Goal: Information Seeking & Learning: Check status

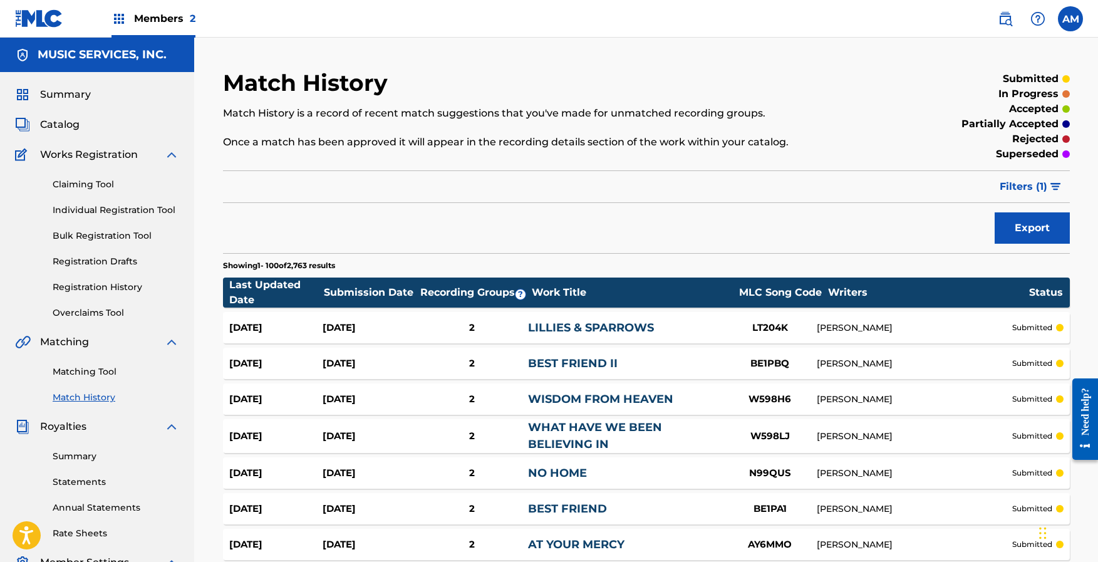
click at [93, 376] on link "Matching Tool" at bounding box center [116, 371] width 127 height 13
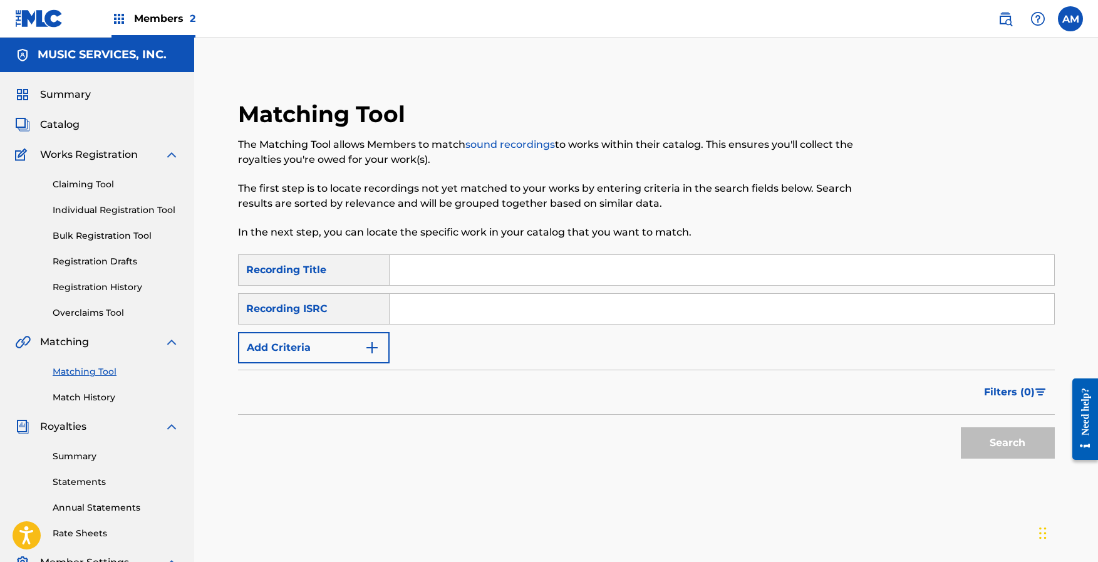
click at [408, 306] on input "Search Form" at bounding box center [722, 309] width 665 height 30
paste input "QM4TX1798644"
type input "QM4TX1798644"
click at [996, 437] on button "Search" at bounding box center [1008, 442] width 94 height 31
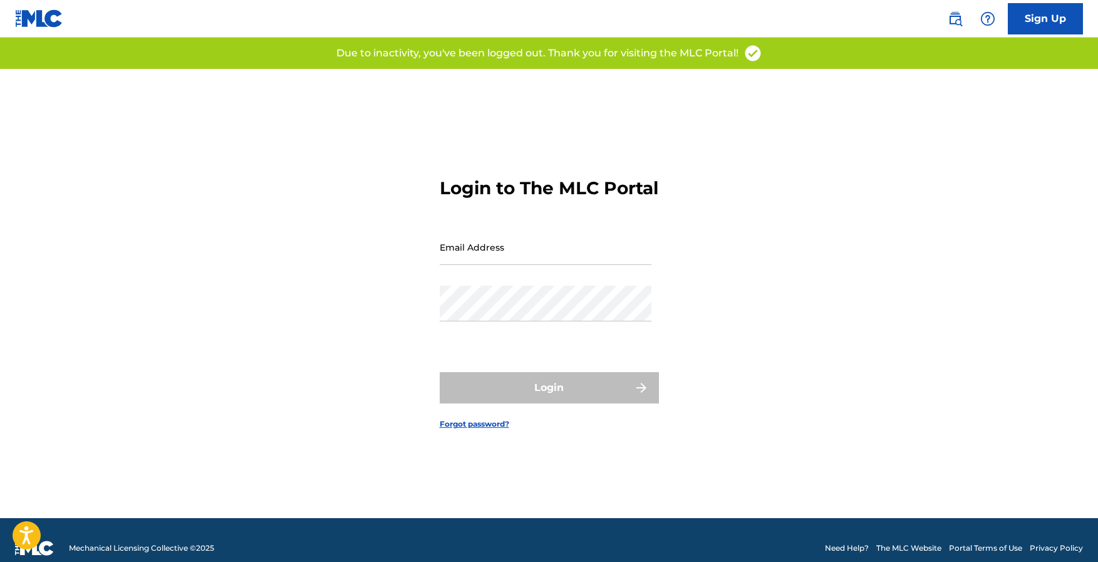
click at [530, 265] on input "Email Address" at bounding box center [546, 247] width 212 height 36
type input "[EMAIL_ADDRESS][DOMAIN_NAME]"
drag, startPoint x: 544, startPoint y: 346, endPoint x: 536, endPoint y: 338, distance: 11.1
click at [543, 342] on div "Password" at bounding box center [546, 314] width 212 height 56
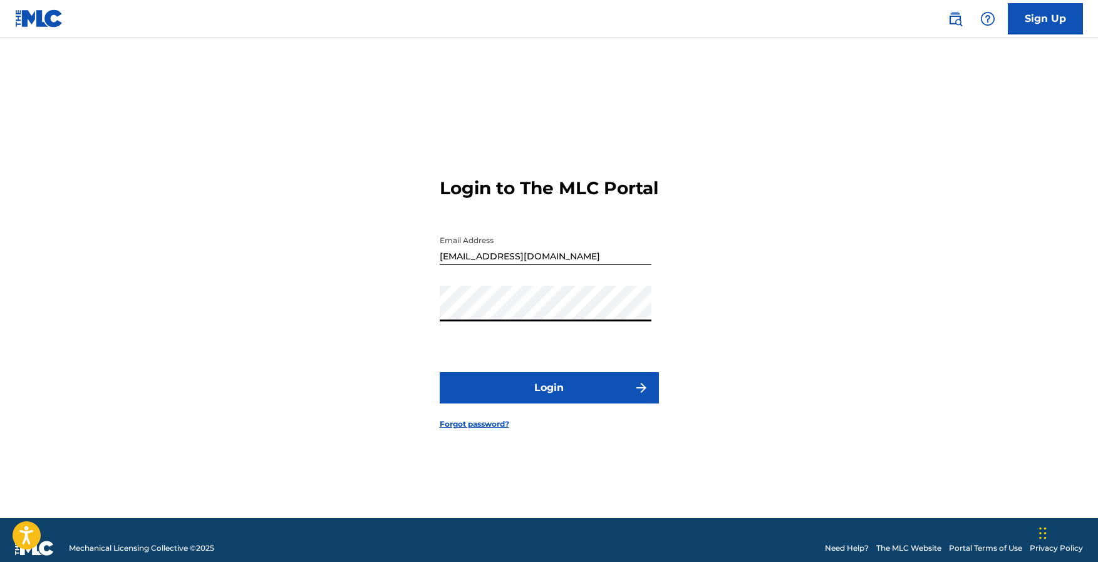
click at [612, 397] on button "Login" at bounding box center [549, 387] width 219 height 31
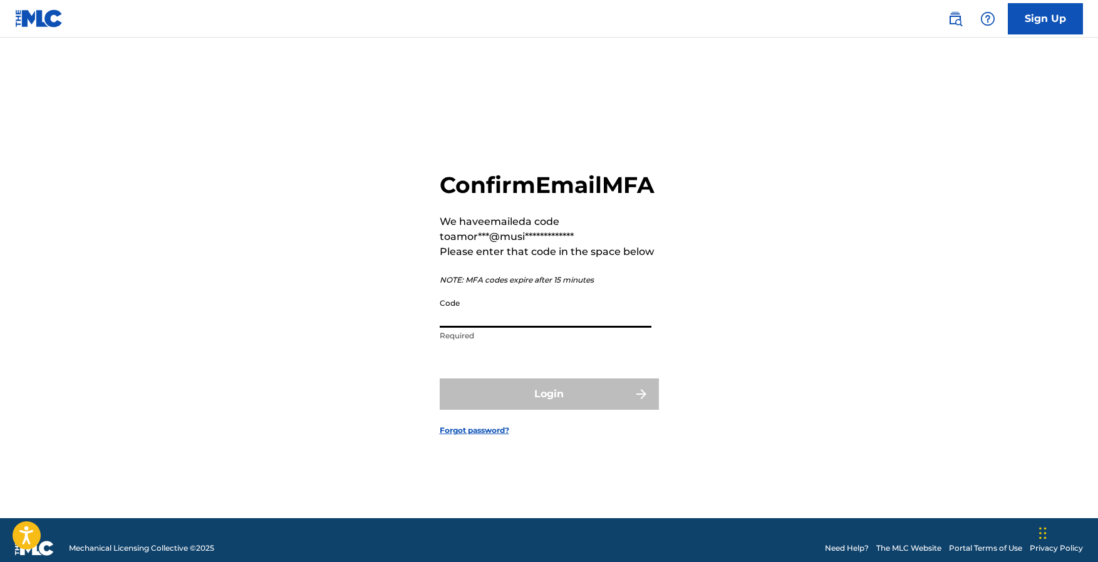
click at [548, 325] on input "Code" at bounding box center [546, 310] width 212 height 36
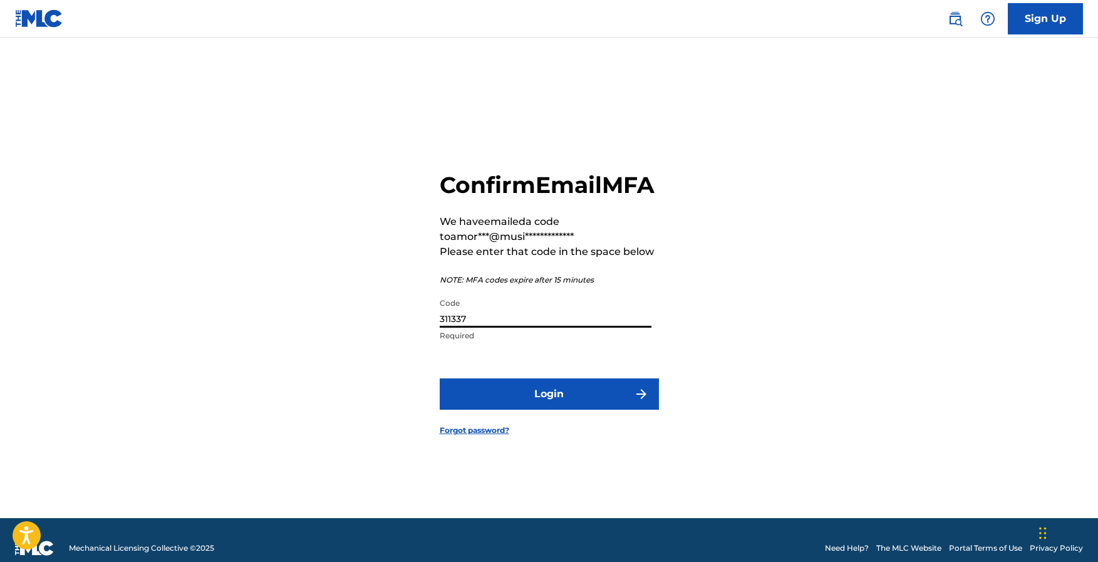
type input "311337"
click at [440, 378] on button "Login" at bounding box center [549, 393] width 219 height 31
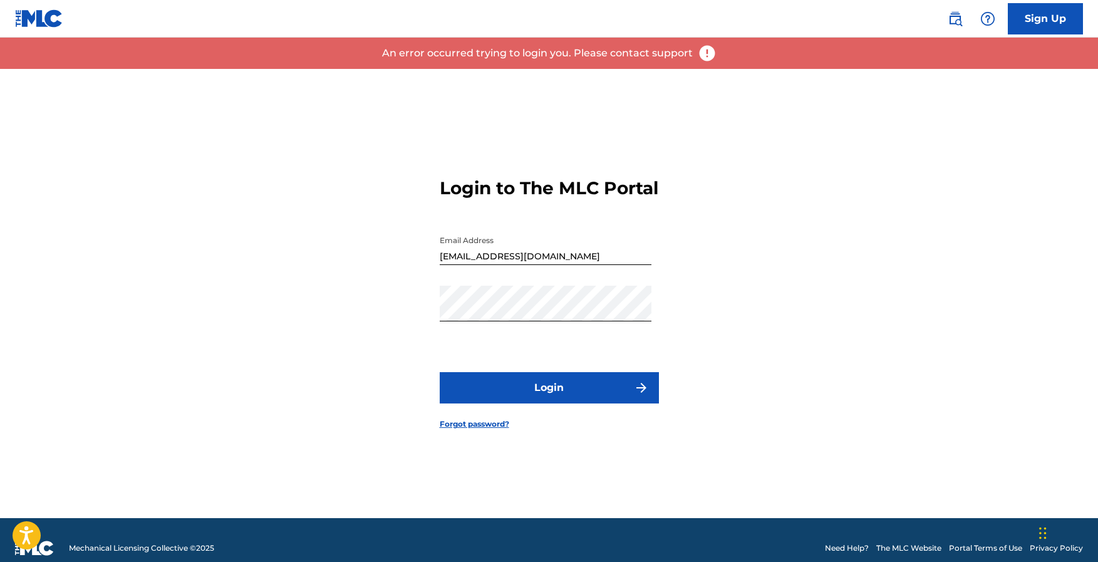
click at [606, 393] on button "Login" at bounding box center [549, 387] width 219 height 31
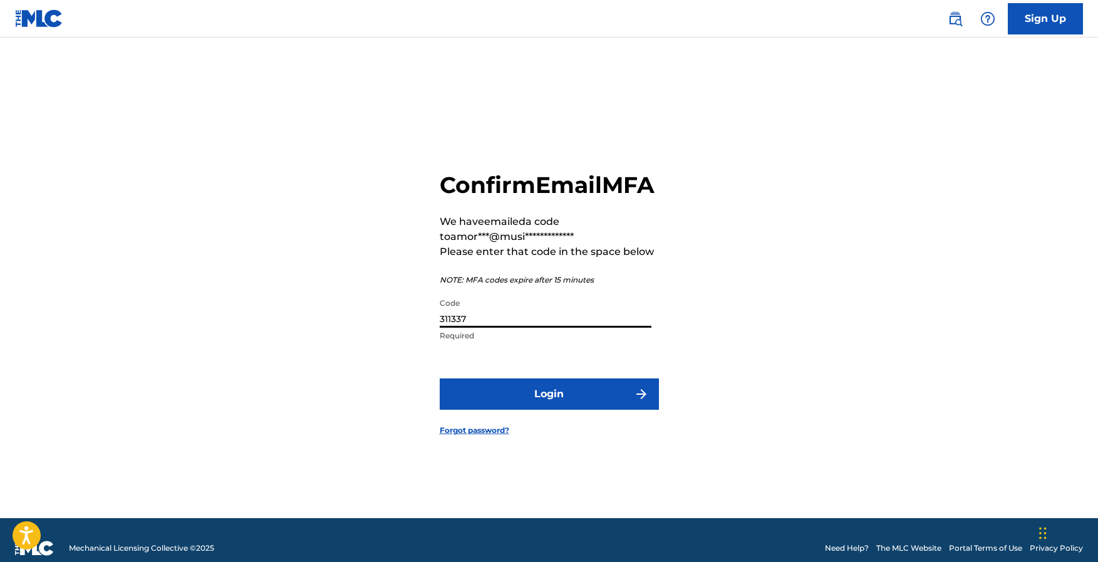
drag, startPoint x: 498, startPoint y: 338, endPoint x: 287, endPoint y: 326, distance: 211.5
click at [287, 326] on div "**********" at bounding box center [549, 293] width 877 height 449
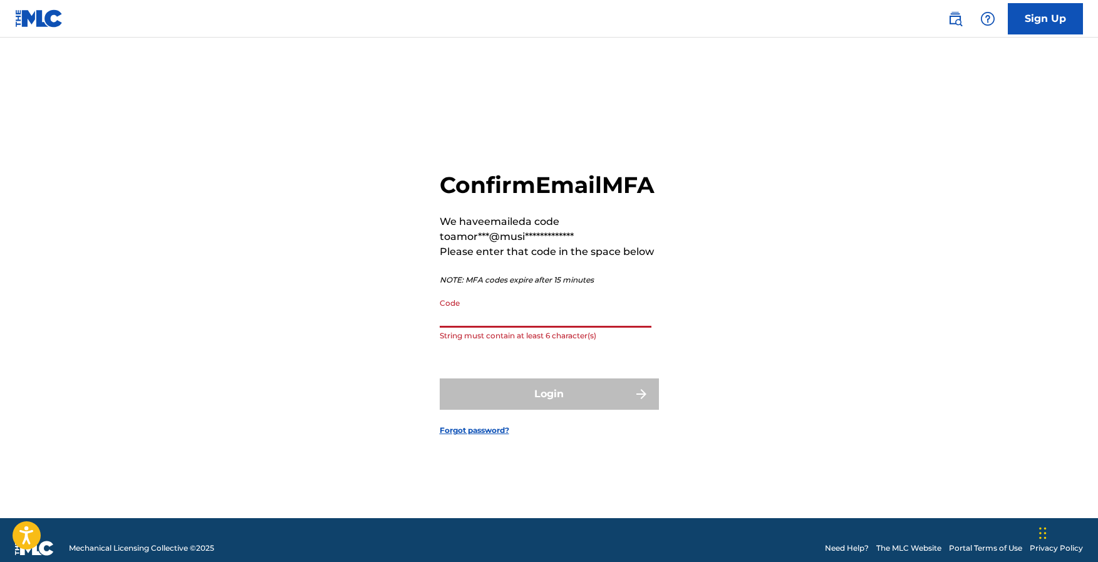
paste input "489855"
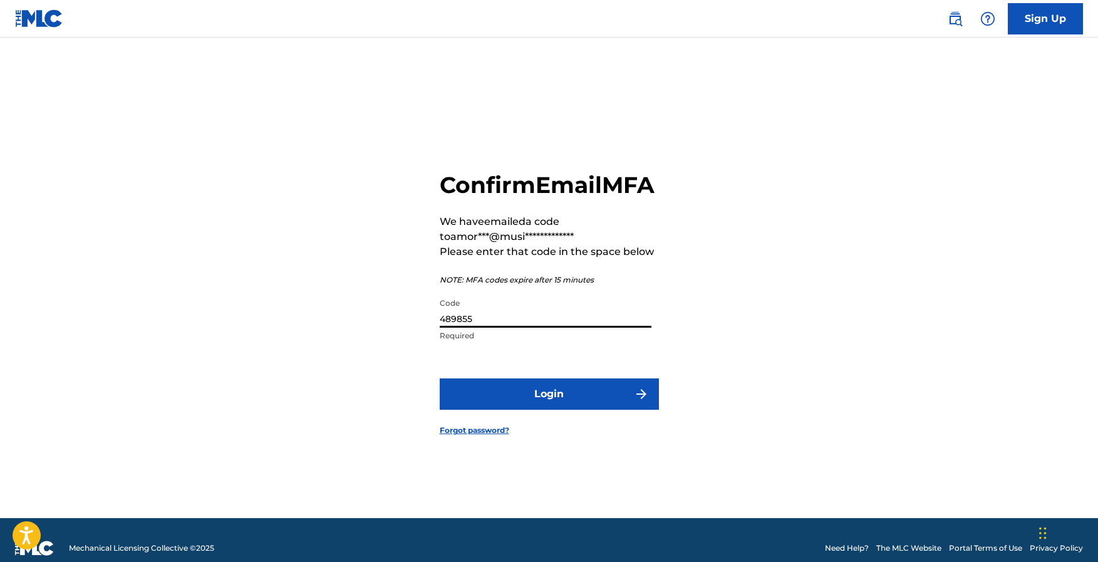
type input "489855"
click at [585, 406] on button "Login" at bounding box center [549, 393] width 219 height 31
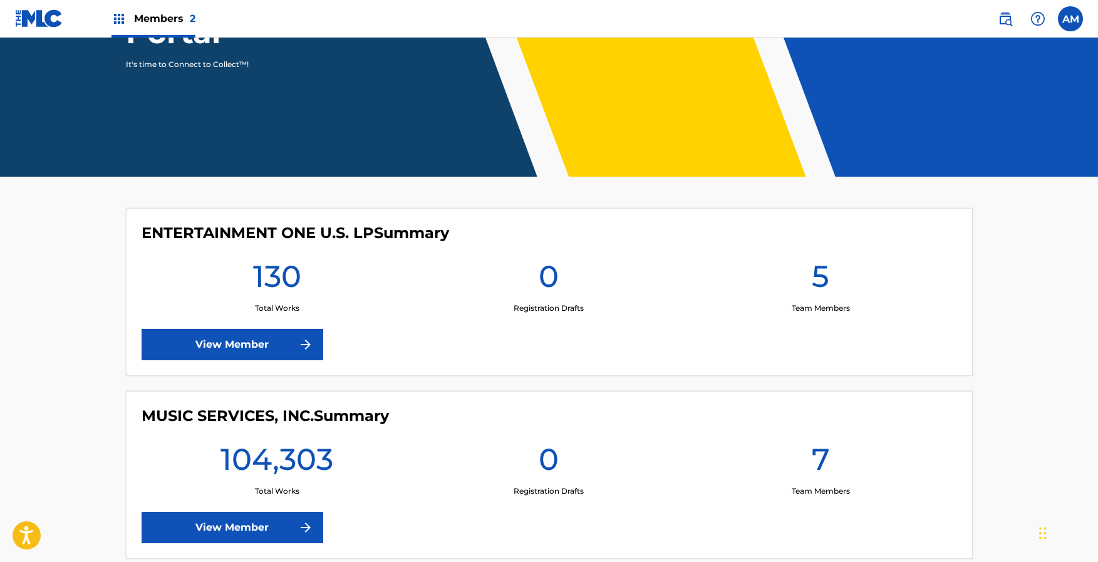
scroll to position [263, 0]
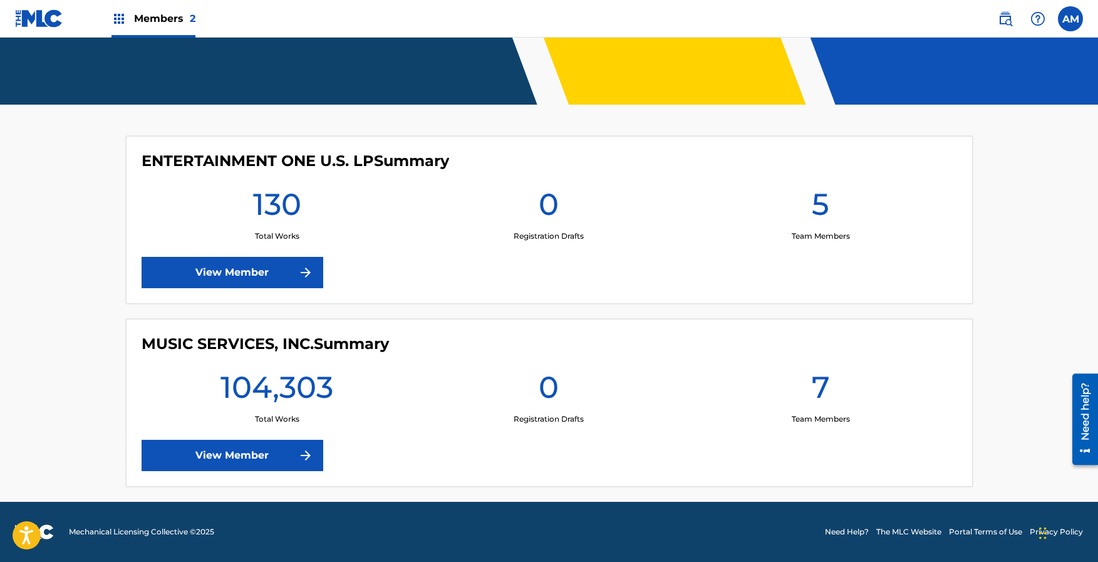
click at [190, 446] on link "View Member" at bounding box center [233, 455] width 182 height 31
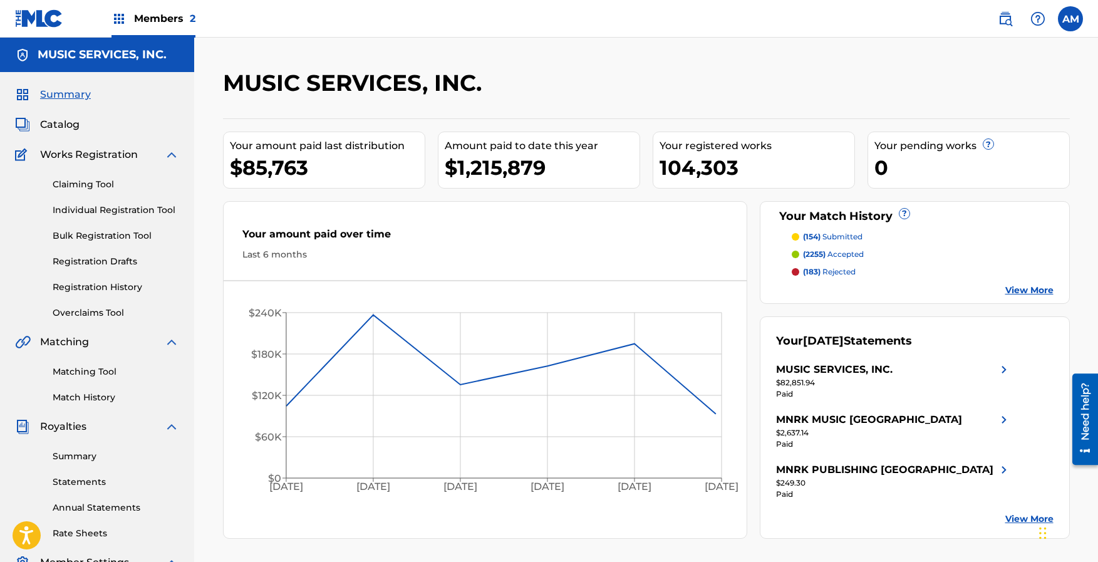
click at [95, 374] on link "Matching Tool" at bounding box center [116, 371] width 127 height 13
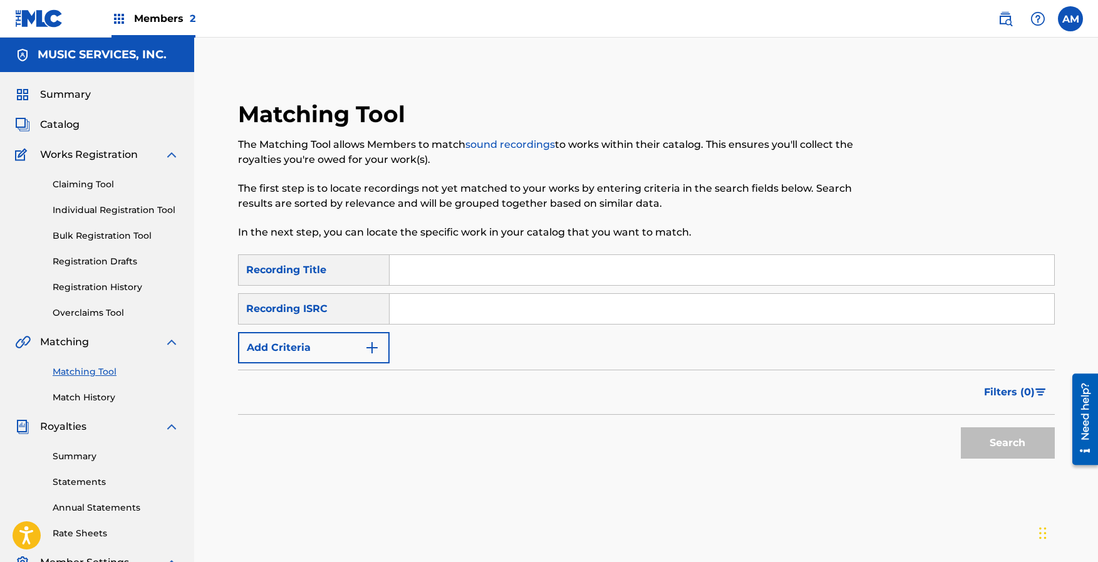
click at [442, 311] on input "Search Form" at bounding box center [722, 309] width 665 height 30
paste input "QM4TX1798644"
click at [1008, 446] on button "Search" at bounding box center [1008, 442] width 94 height 31
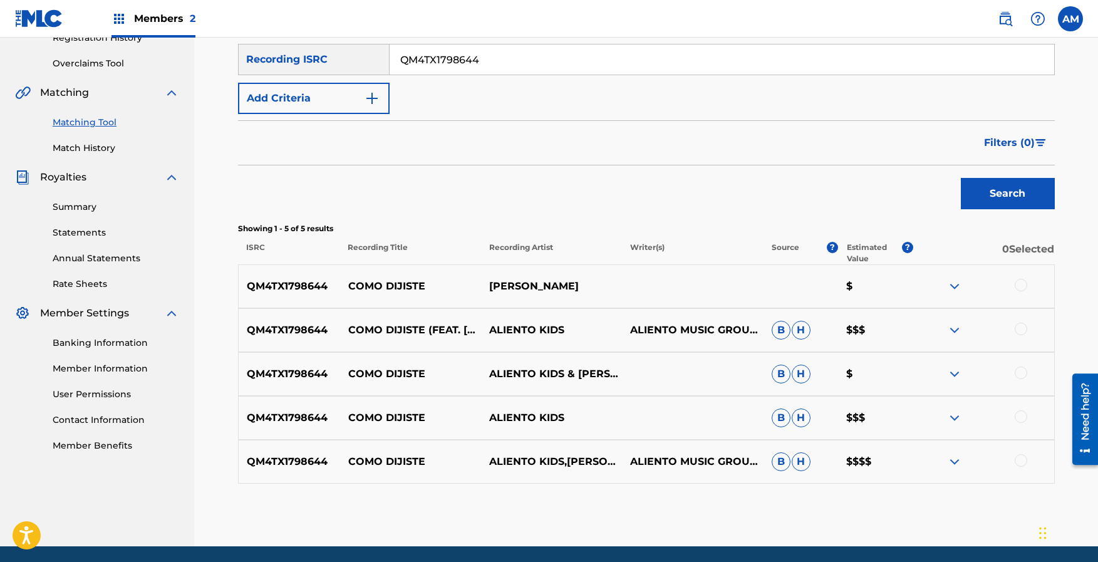
scroll to position [248, 0]
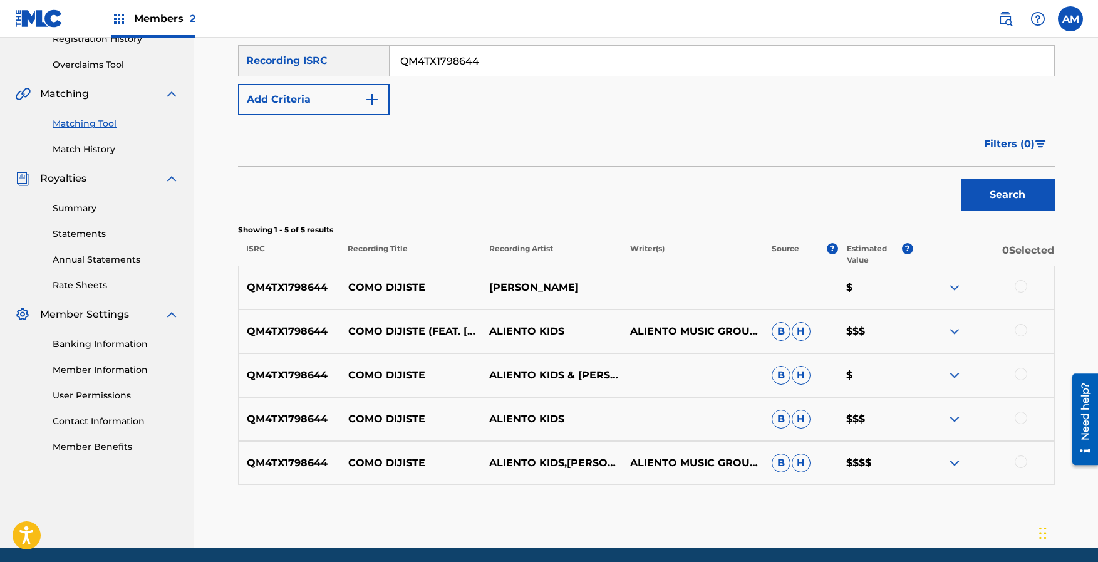
drag, startPoint x: 481, startPoint y: 63, endPoint x: 199, endPoint y: 20, distance: 285.2
click at [199, 20] on div "Members 2 AM AM [PERSON_NAME] [EMAIL_ADDRESS][DOMAIN_NAME] Notification Prefere…" at bounding box center [549, 180] width 1098 height 856
paste input "ARO3Q1200022"
click at [1022, 202] on button "Search" at bounding box center [1008, 194] width 94 height 31
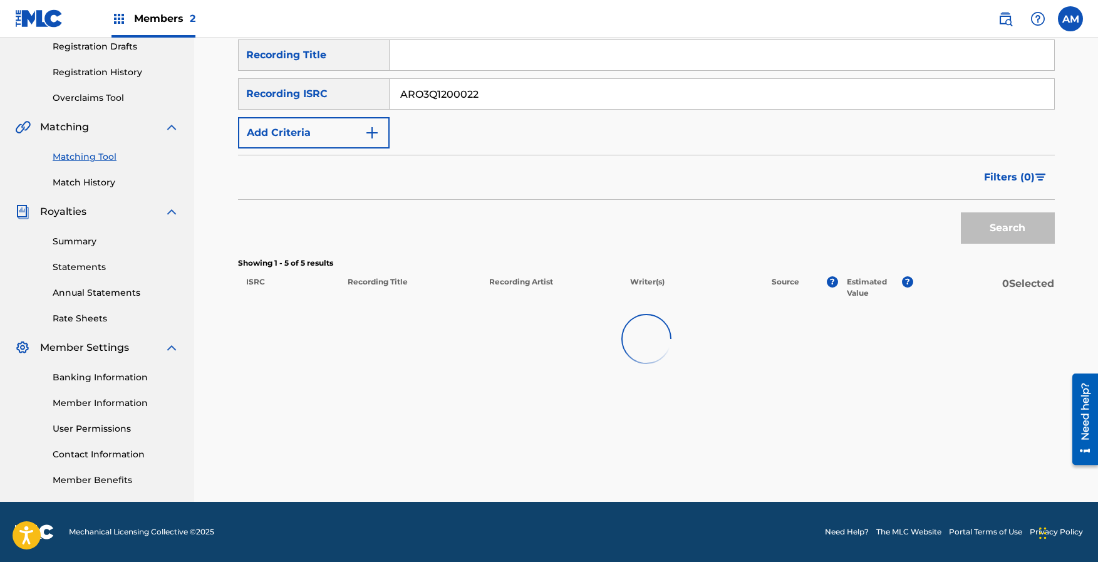
scroll to position [215, 0]
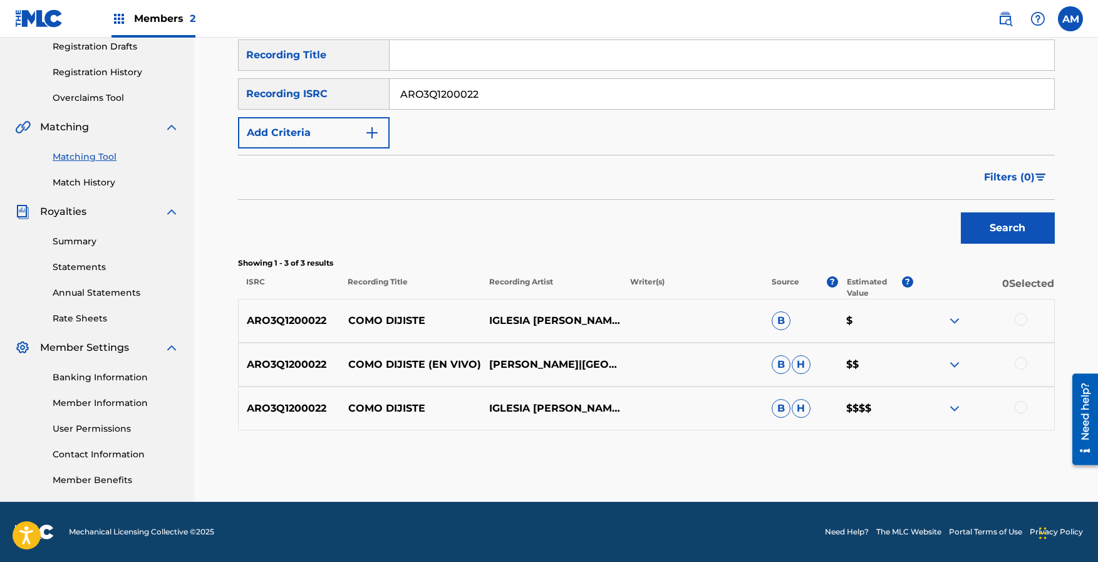
drag, startPoint x: 481, startPoint y: 88, endPoint x: 222, endPoint y: 78, distance: 259.6
click at [217, 78] on div "Matching Tool The Matching Tool allows Members to match sound recordings to wor…" at bounding box center [646, 178] width 877 height 648
paste input "US25L1002936"
click at [1022, 231] on button "Search" at bounding box center [1008, 227] width 94 height 31
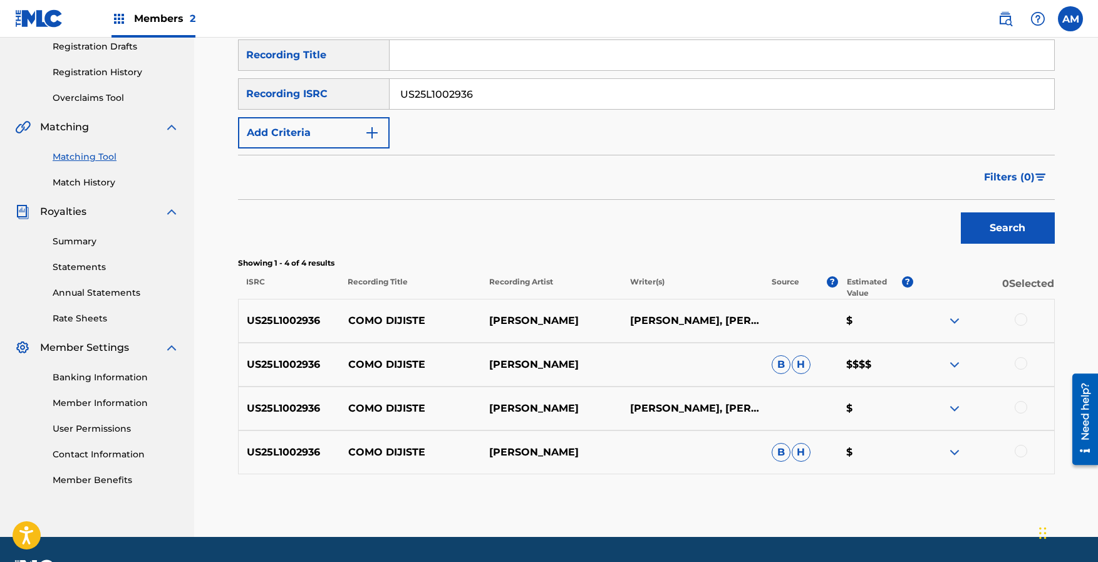
drag, startPoint x: 477, startPoint y: 91, endPoint x: 230, endPoint y: 75, distance: 247.3
click at [230, 76] on div "Matching Tool The Matching Tool allows Members to match sound recordings to wor…" at bounding box center [646, 211] width 847 height 652
paste input "QZAYX1700024"
click at [1010, 229] on button "Search" at bounding box center [1008, 227] width 94 height 31
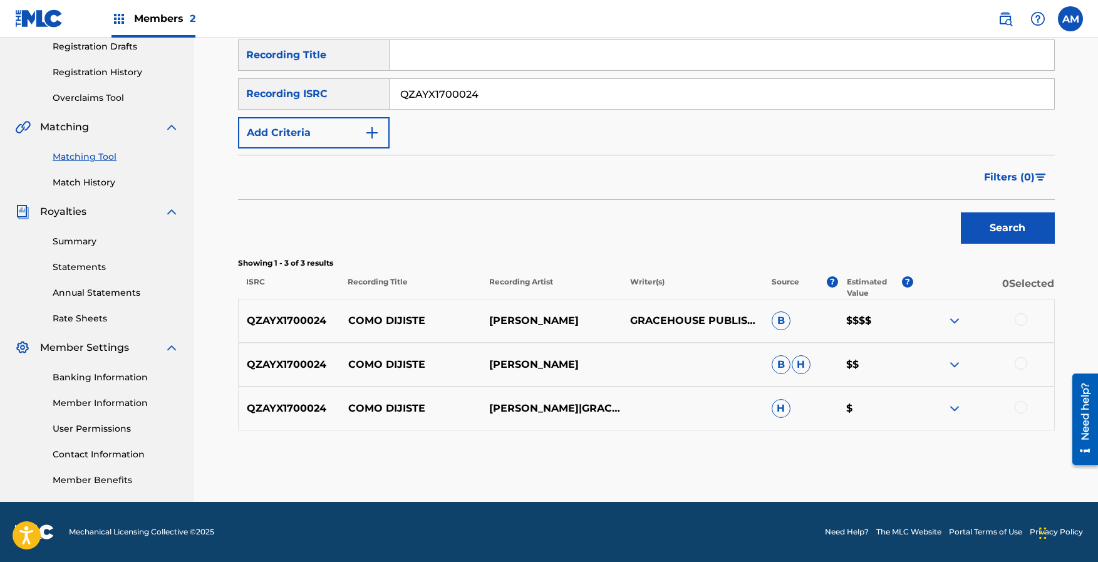
drag, startPoint x: 488, startPoint y: 96, endPoint x: 672, endPoint y: 145, distance: 190.6
click at [237, 77] on div "Matching Tool The Matching Tool allows Members to match sound recordings to wor…" at bounding box center [646, 189] width 847 height 608
paste input "46"
click at [1024, 234] on button "Search" at bounding box center [1008, 227] width 94 height 31
drag, startPoint x: 487, startPoint y: 95, endPoint x: 531, endPoint y: 127, distance: 54.8
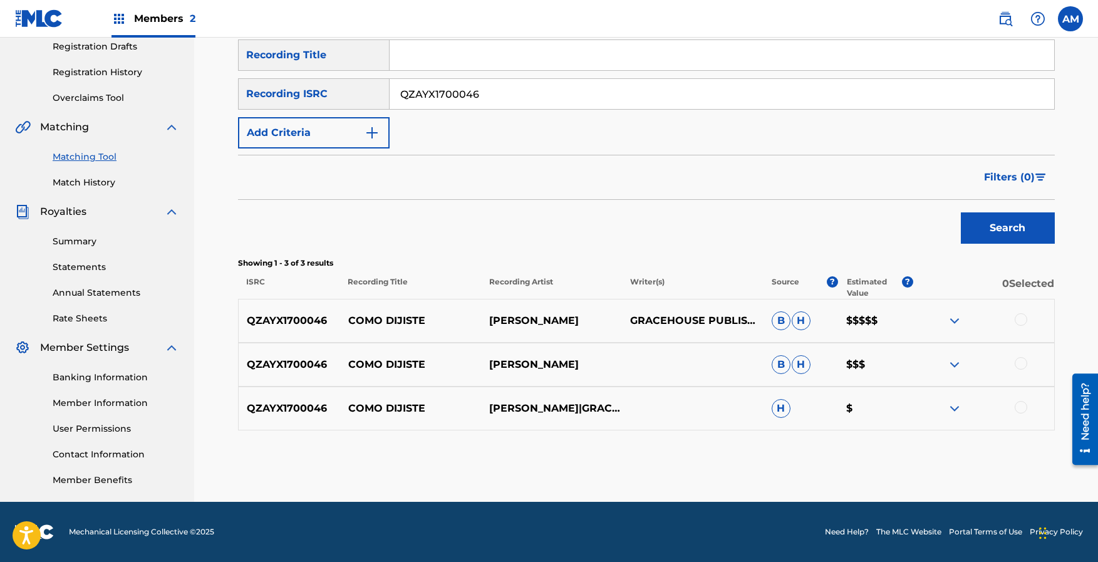
click at [133, 63] on main "MUSIC SERVICES, INC. Summary Catalog Works Registration Claiming Tool Individua…" at bounding box center [549, 162] width 1098 height 679
paste input "US25L1500442"
click at [1025, 231] on button "Search" at bounding box center [1008, 227] width 94 height 31
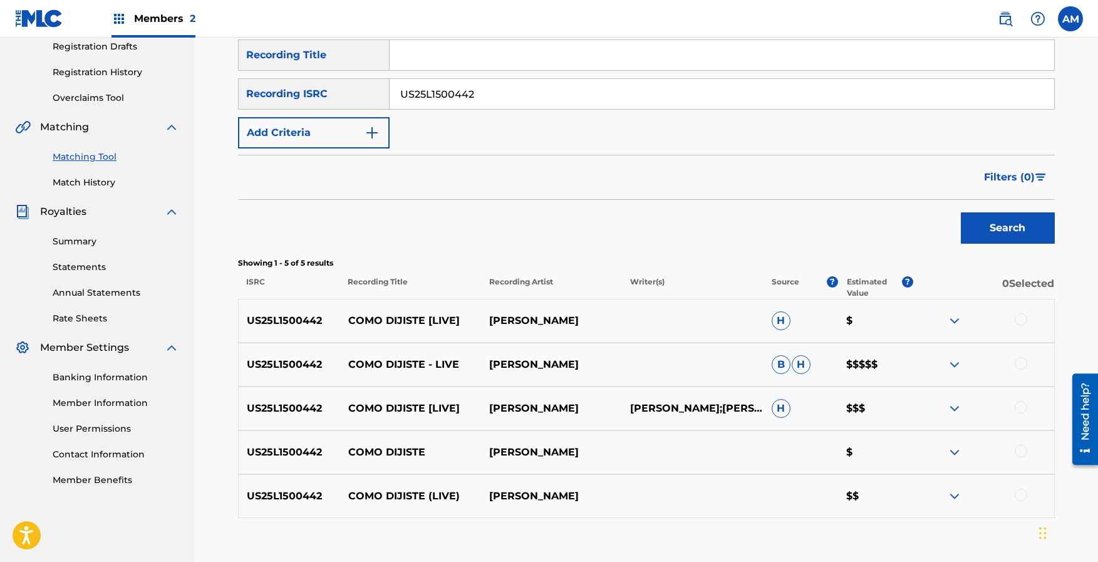
drag, startPoint x: 442, startPoint y: 92, endPoint x: 219, endPoint y: 54, distance: 226.3
click at [219, 54] on div "Matching Tool The Matching Tool allows Members to match sound recordings to wor…" at bounding box center [646, 217] width 877 height 727
paste input "TCABI1279804"
type input "TCABI1279804"
click at [1029, 234] on button "Search" at bounding box center [1008, 227] width 94 height 31
